Goal: Task Accomplishment & Management: Manage account settings

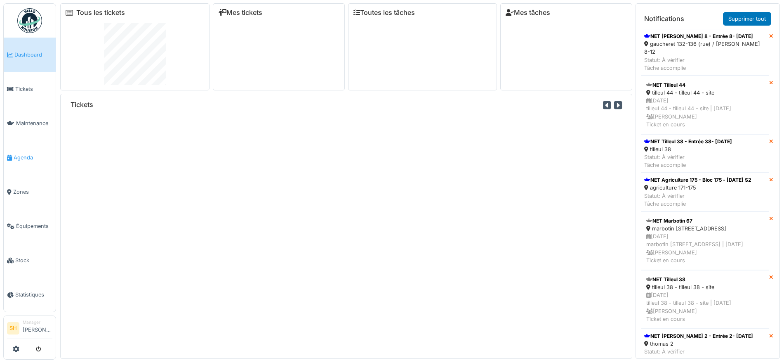
click at [30, 155] on span "Agenda" at bounding box center [33, 157] width 39 height 8
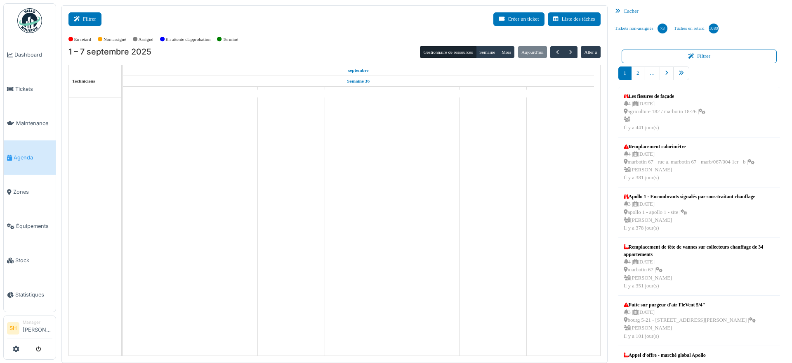
click at [93, 16] on button "Filtrer" at bounding box center [84, 19] width 33 height 14
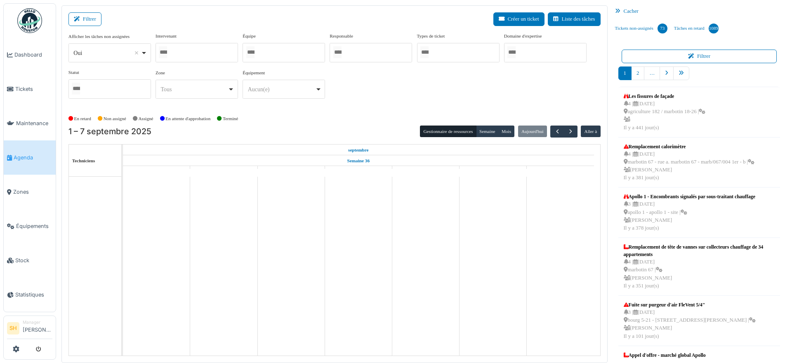
click at [179, 49] on div at bounding box center [196, 52] width 82 height 19
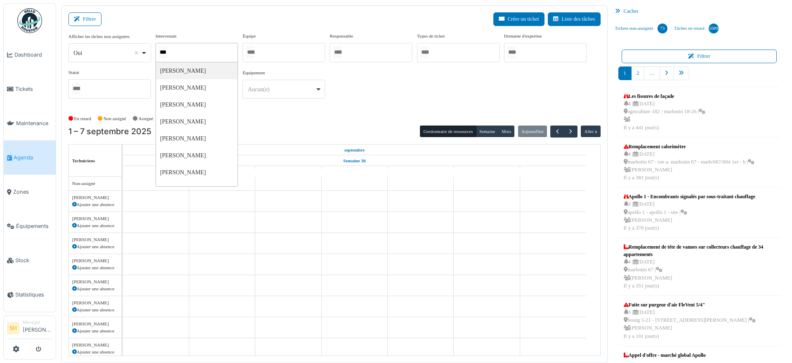
type input "****"
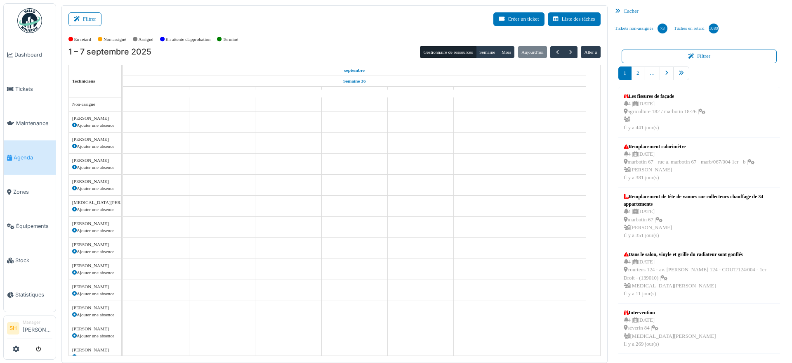
drag, startPoint x: 86, startPoint y: 18, endPoint x: 116, endPoint y: 19, distance: 30.5
click at [87, 17] on button "Filtrer" at bounding box center [84, 19] width 33 height 14
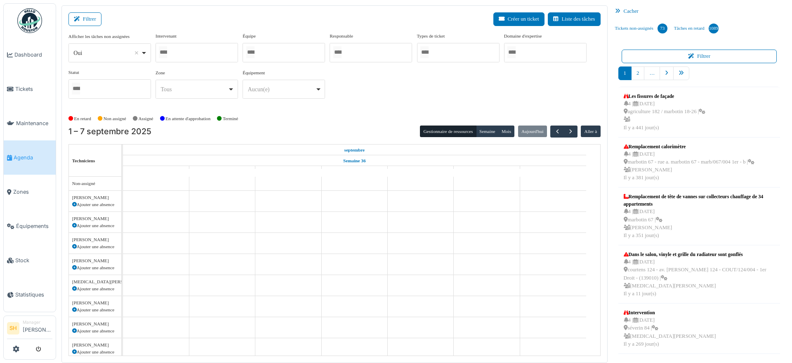
click at [198, 53] on div at bounding box center [196, 52] width 82 height 19
type input "****"
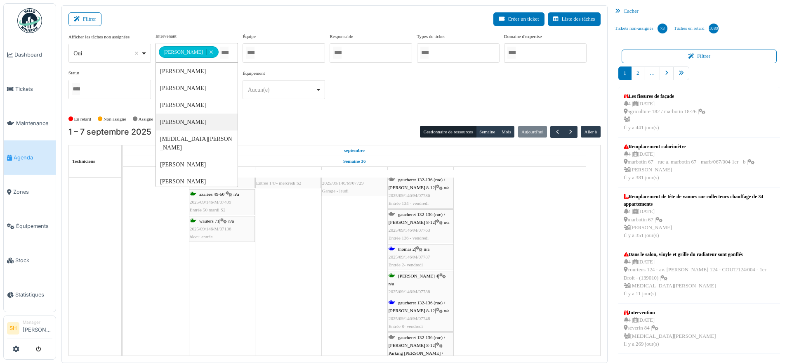
scroll to position [206, 0]
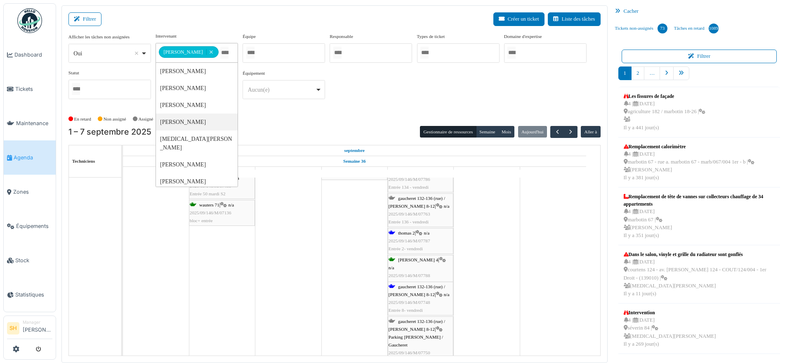
click at [412, 259] on span "thomas 4" at bounding box center [418, 259] width 40 height 5
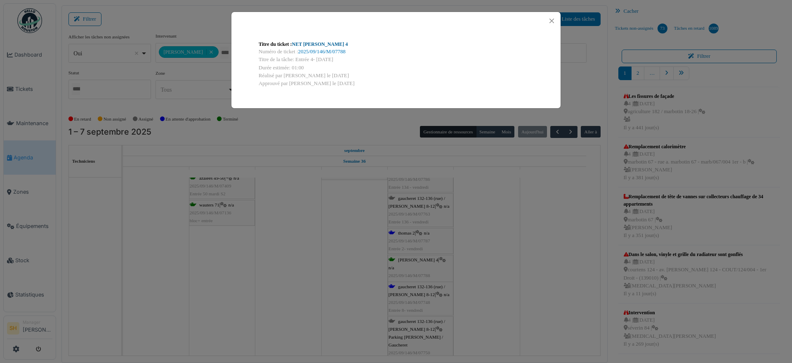
click at [319, 41] on link "NET [PERSON_NAME] 4" at bounding box center [320, 44] width 56 height 6
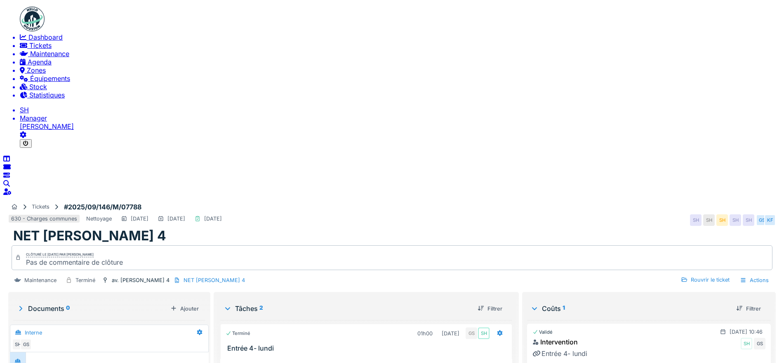
click at [686, 275] on div "Rouvrir le ticket" at bounding box center [705, 279] width 55 height 9
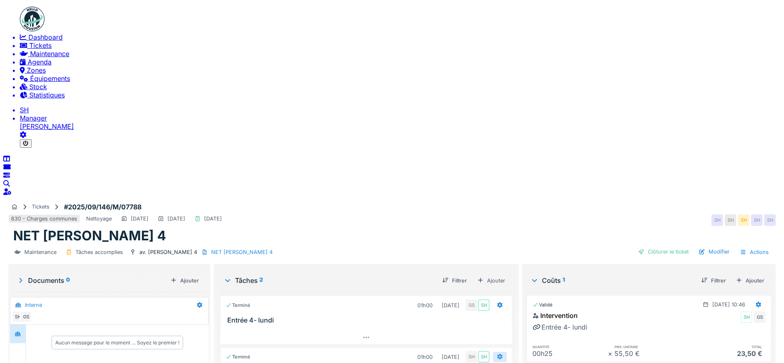
click at [503, 353] on div at bounding box center [500, 356] width 7 height 6
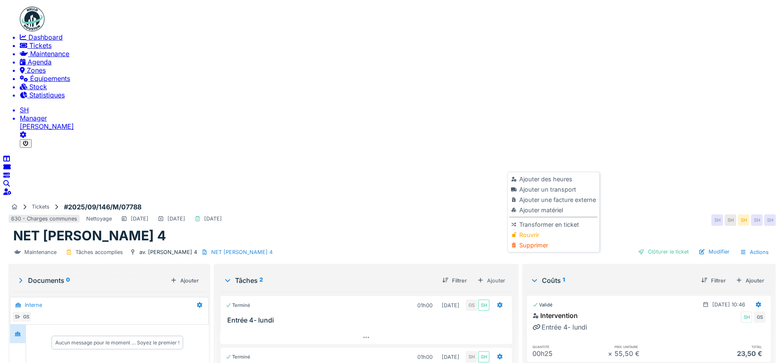
click at [532, 240] on div "Rouvrir" at bounding box center [553, 234] width 88 height 10
